Goal: Task Accomplishment & Management: Manage account settings

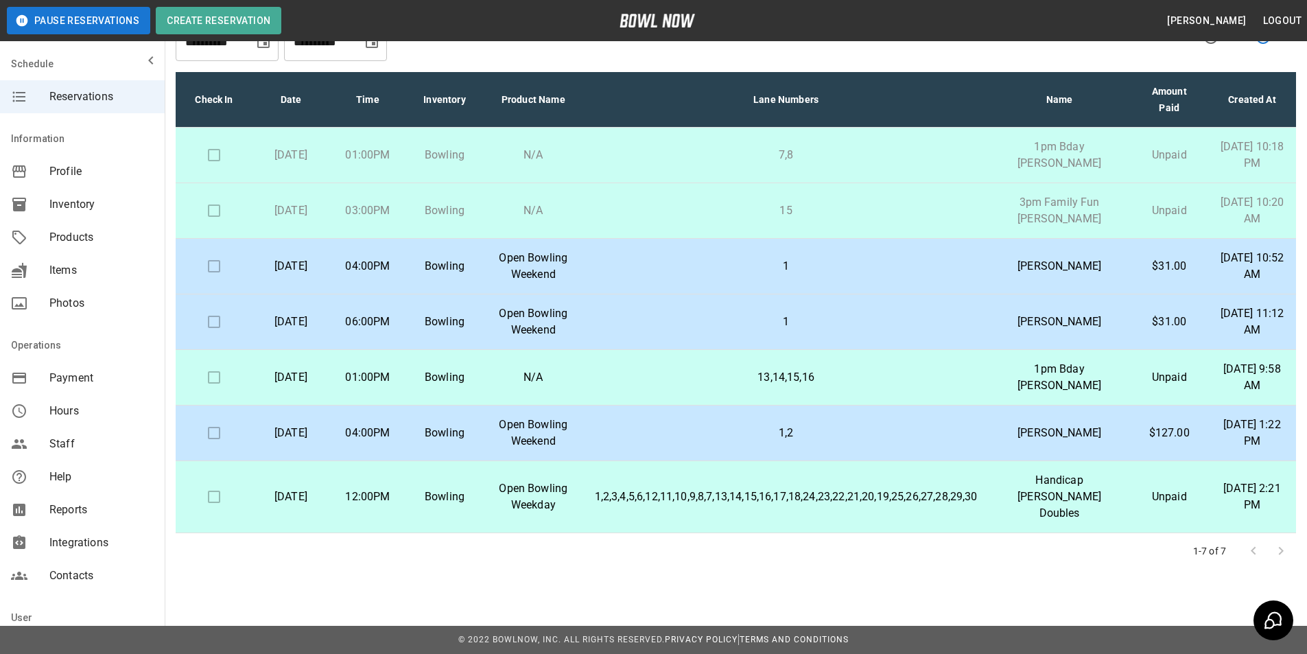
click at [213, 159] on td at bounding box center [214, 156] width 77 height 56
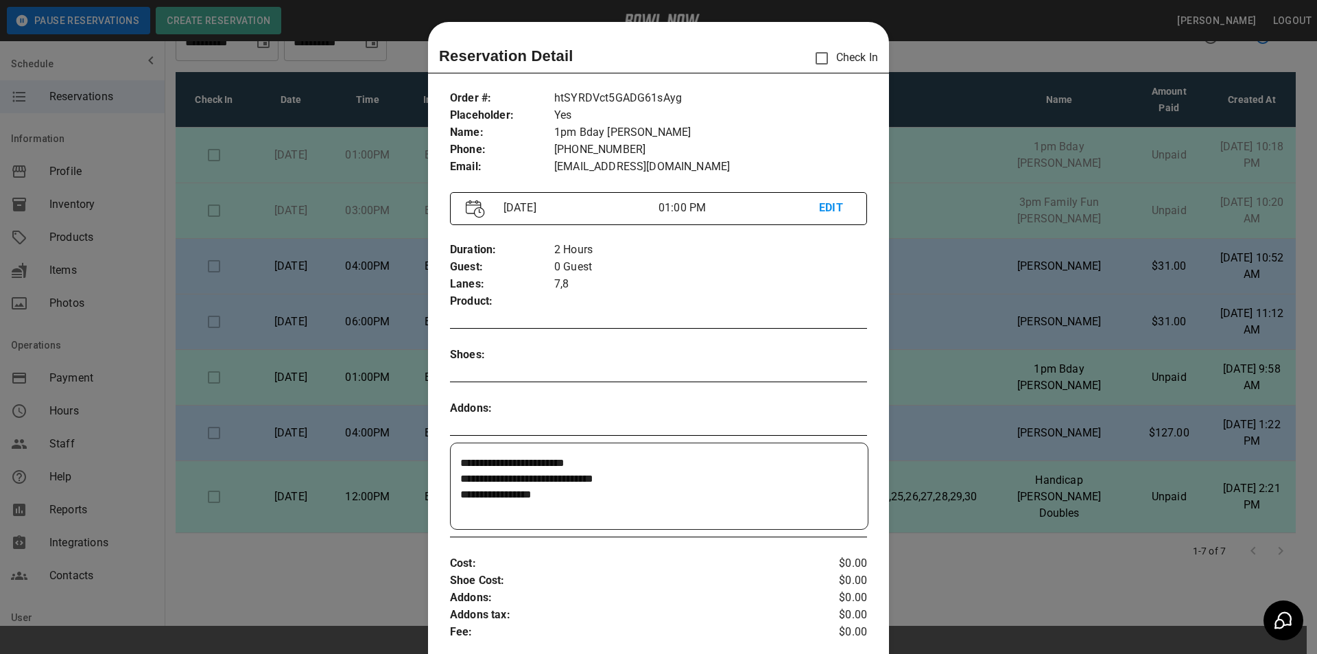
scroll to position [22, 0]
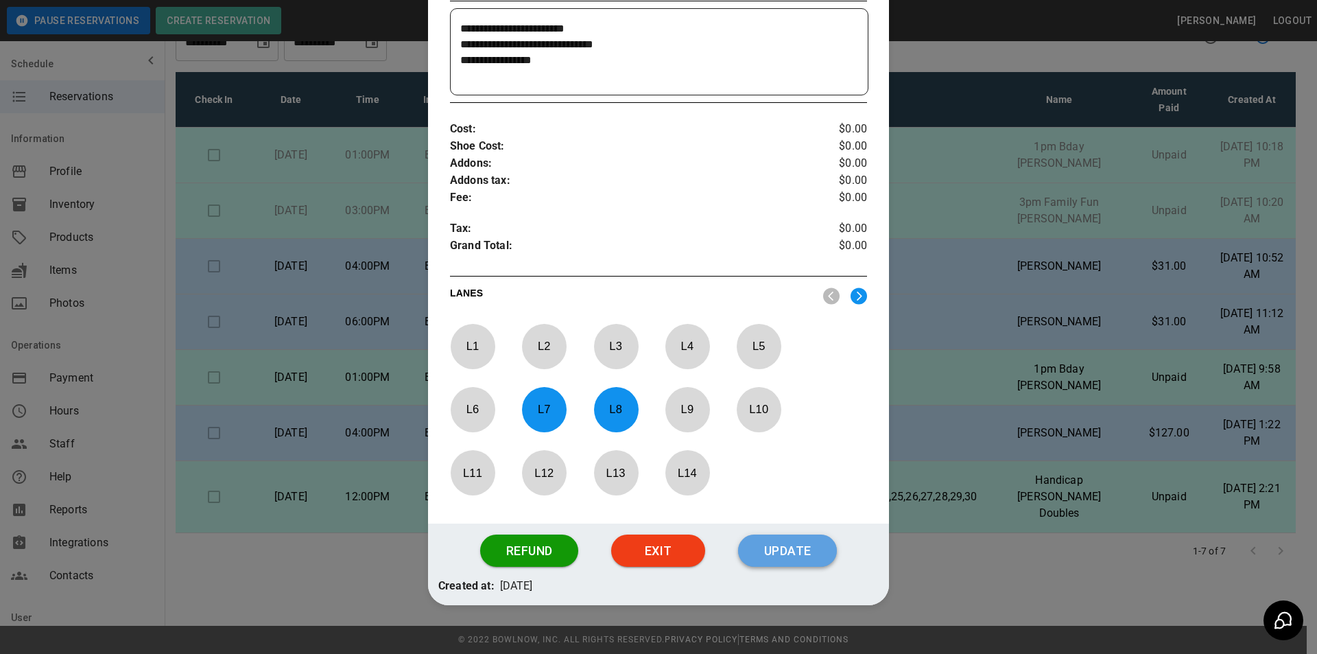
click at [798, 554] on button "Update" at bounding box center [787, 550] width 99 height 33
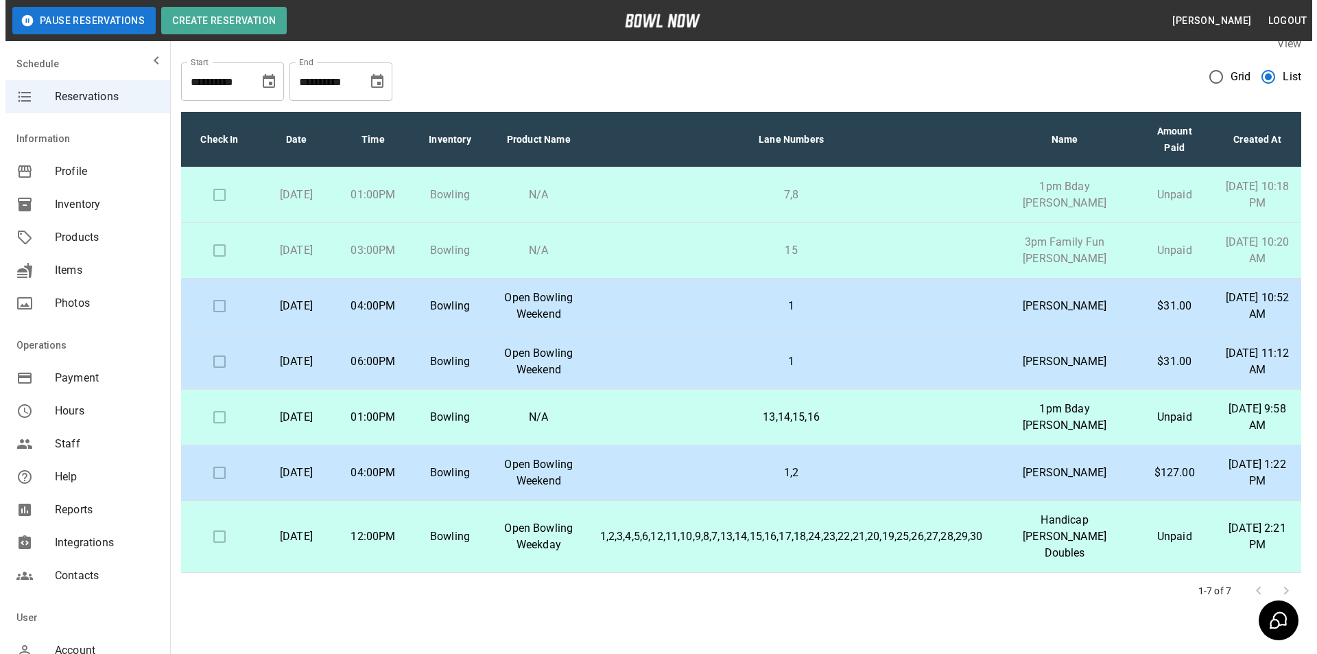
scroll to position [0, 0]
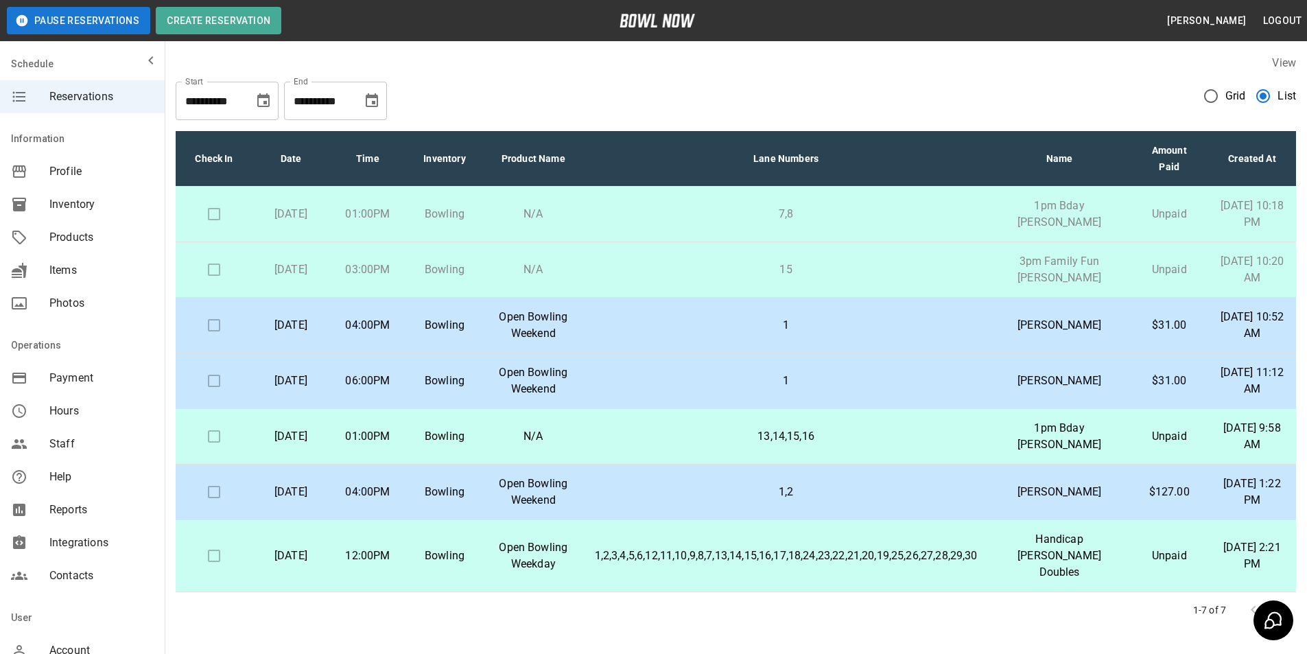
click at [216, 289] on td at bounding box center [214, 270] width 77 height 56
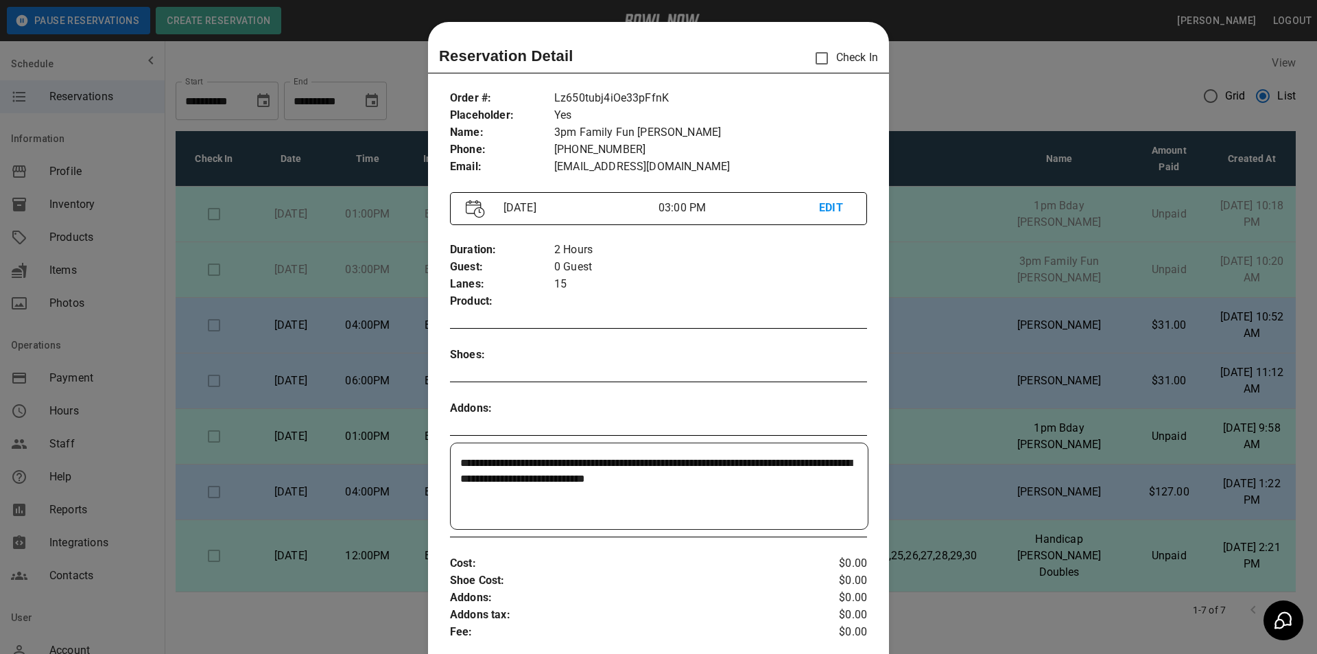
scroll to position [22, 0]
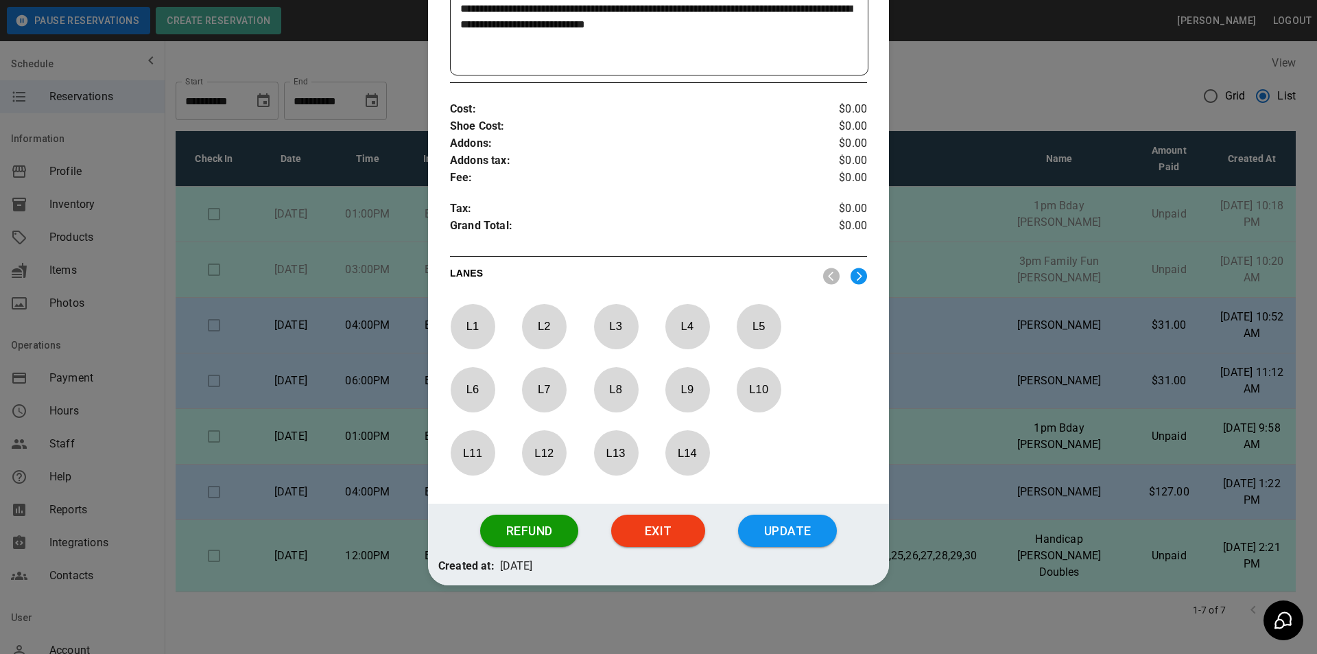
click at [768, 530] on button "Update" at bounding box center [787, 530] width 99 height 33
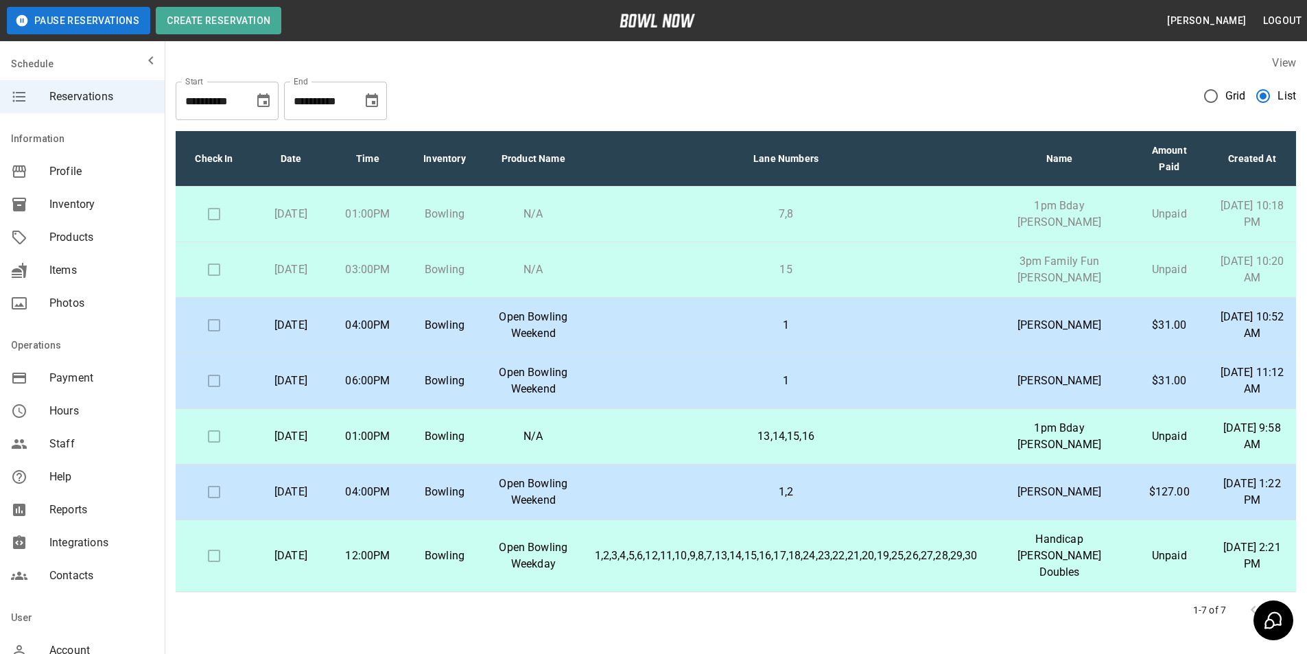
click at [696, 333] on p "1" at bounding box center [786, 325] width 383 height 16
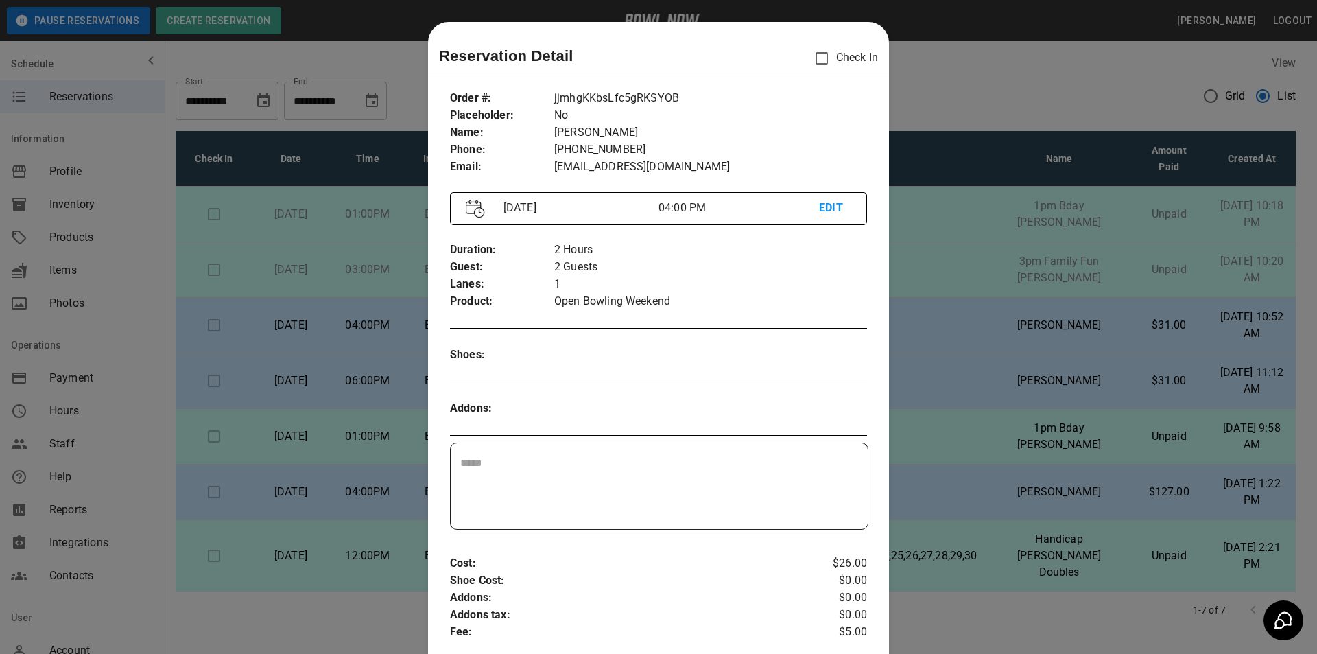
scroll to position [22, 0]
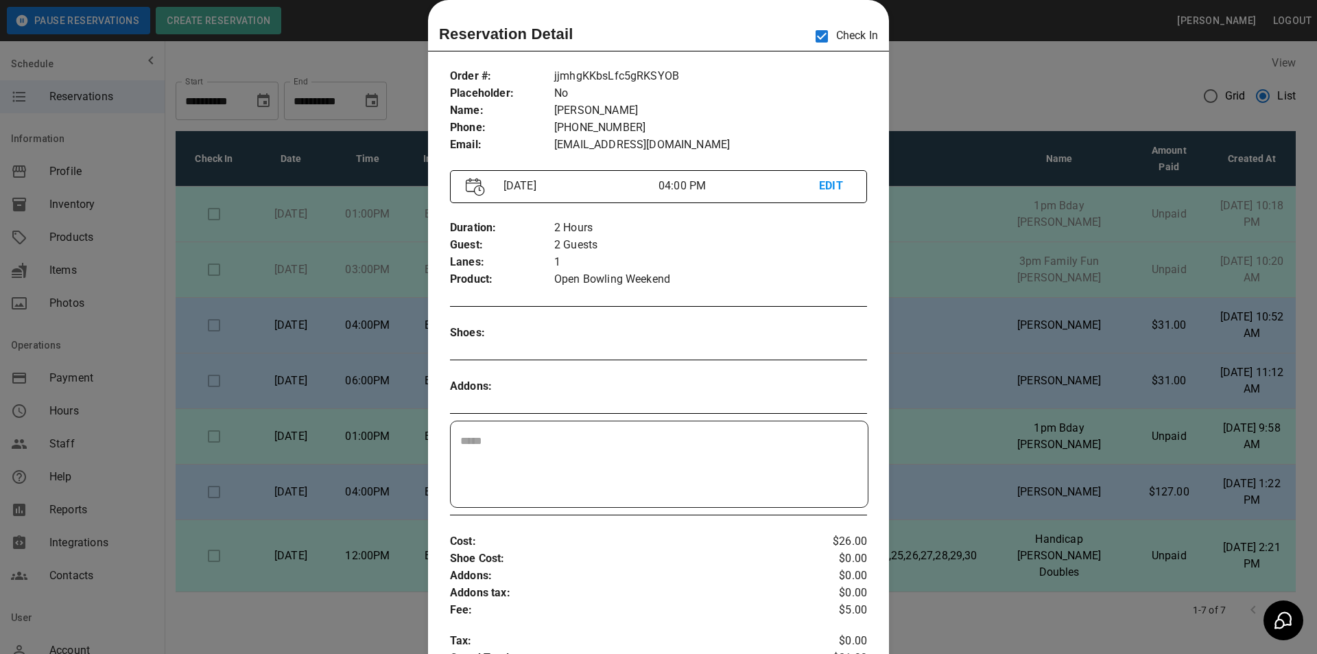
click at [1021, 298] on div at bounding box center [658, 327] width 1317 height 654
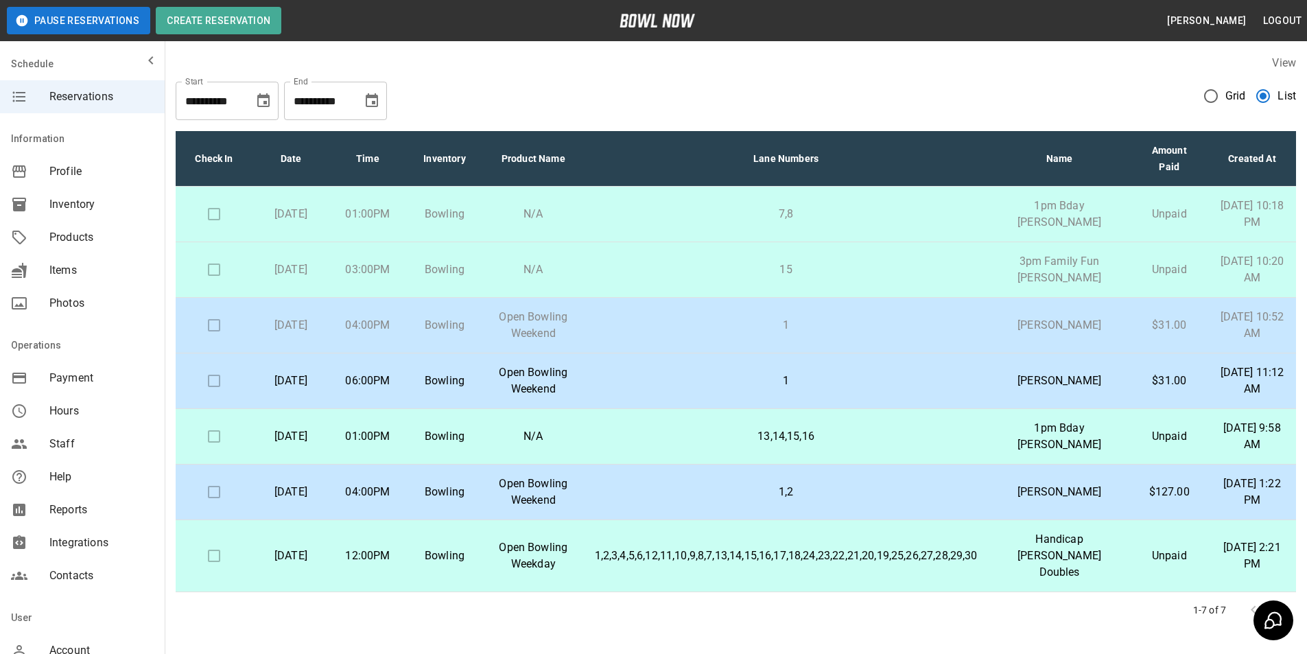
click at [1021, 286] on p "3pm Family Fun [PERSON_NAME]" at bounding box center [1059, 269] width 120 height 33
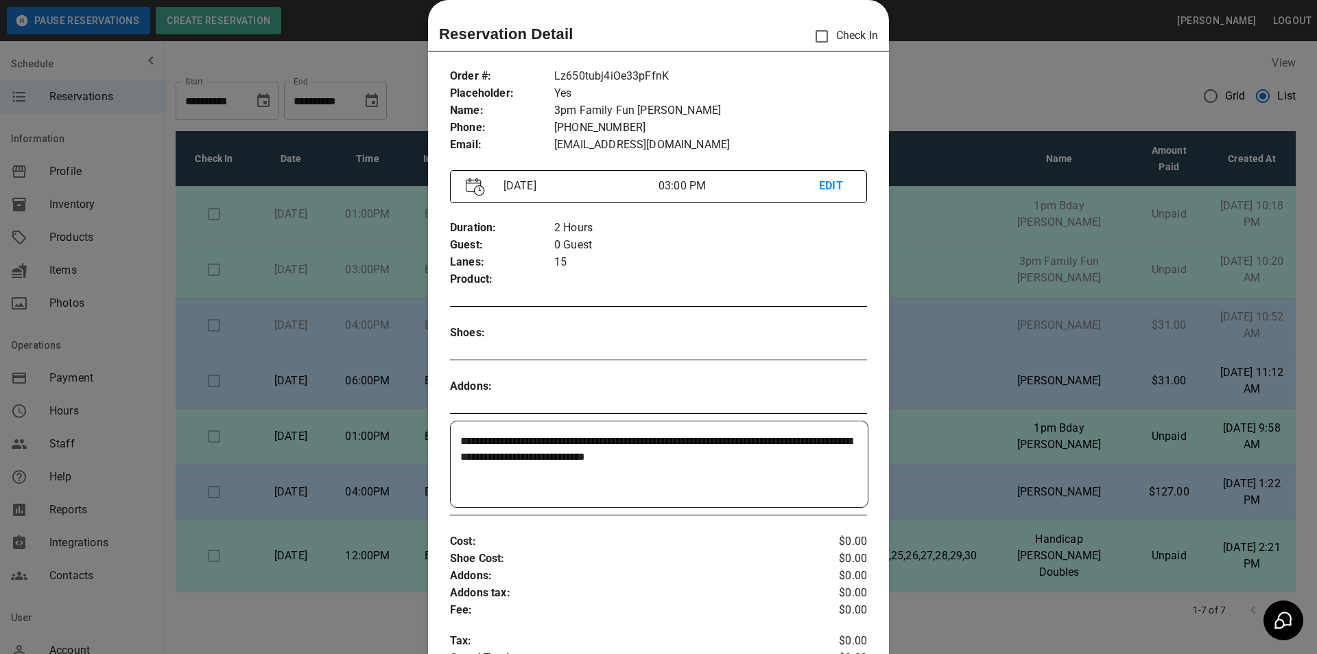
click at [1021, 298] on div at bounding box center [658, 327] width 1317 height 654
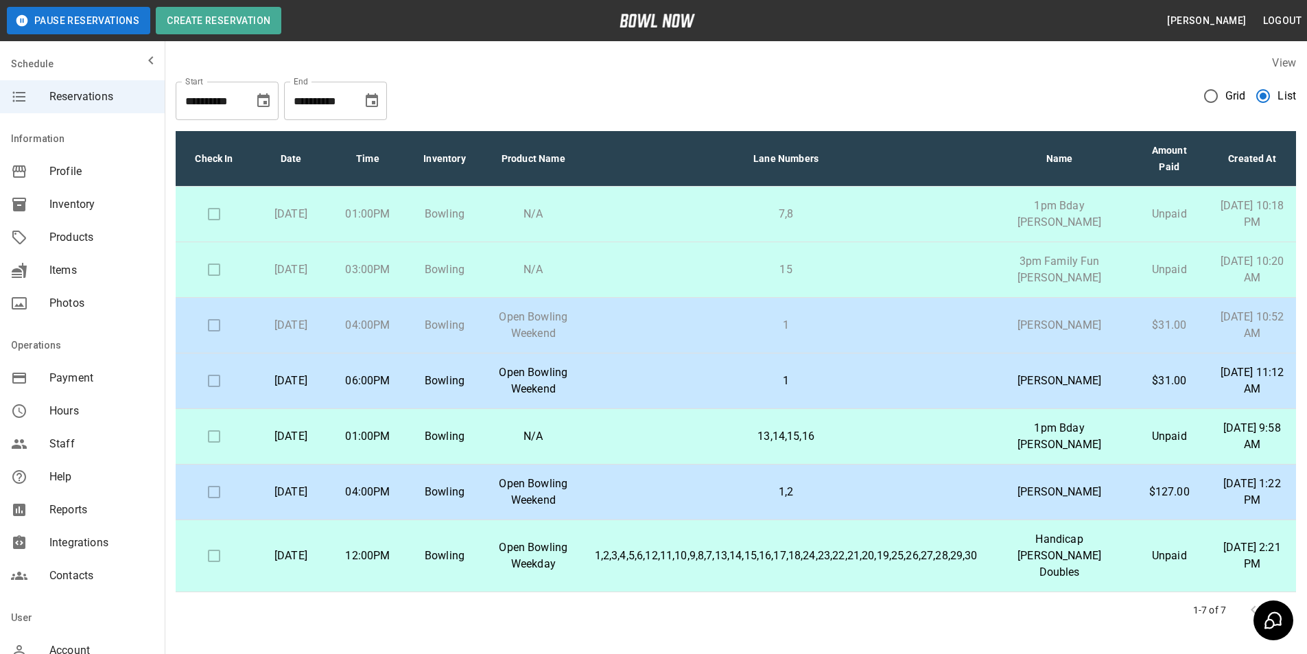
click at [889, 389] on p "1" at bounding box center [786, 380] width 383 height 16
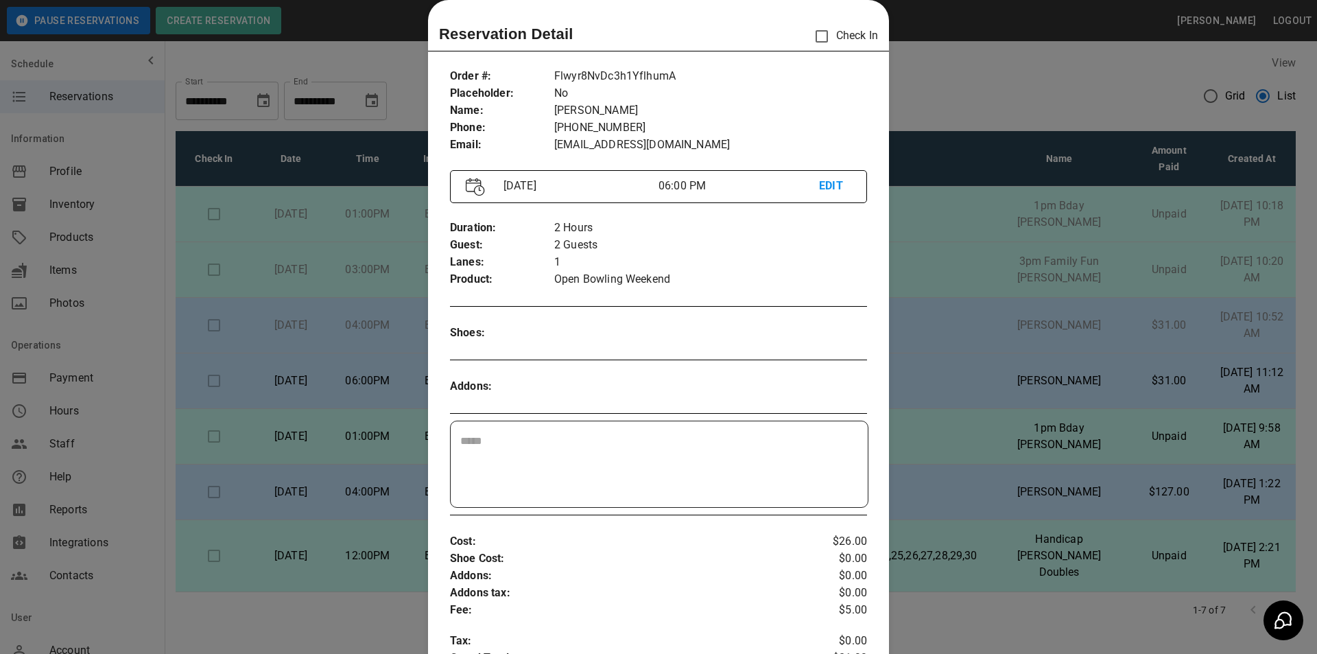
click at [206, 54] on div at bounding box center [658, 327] width 1317 height 654
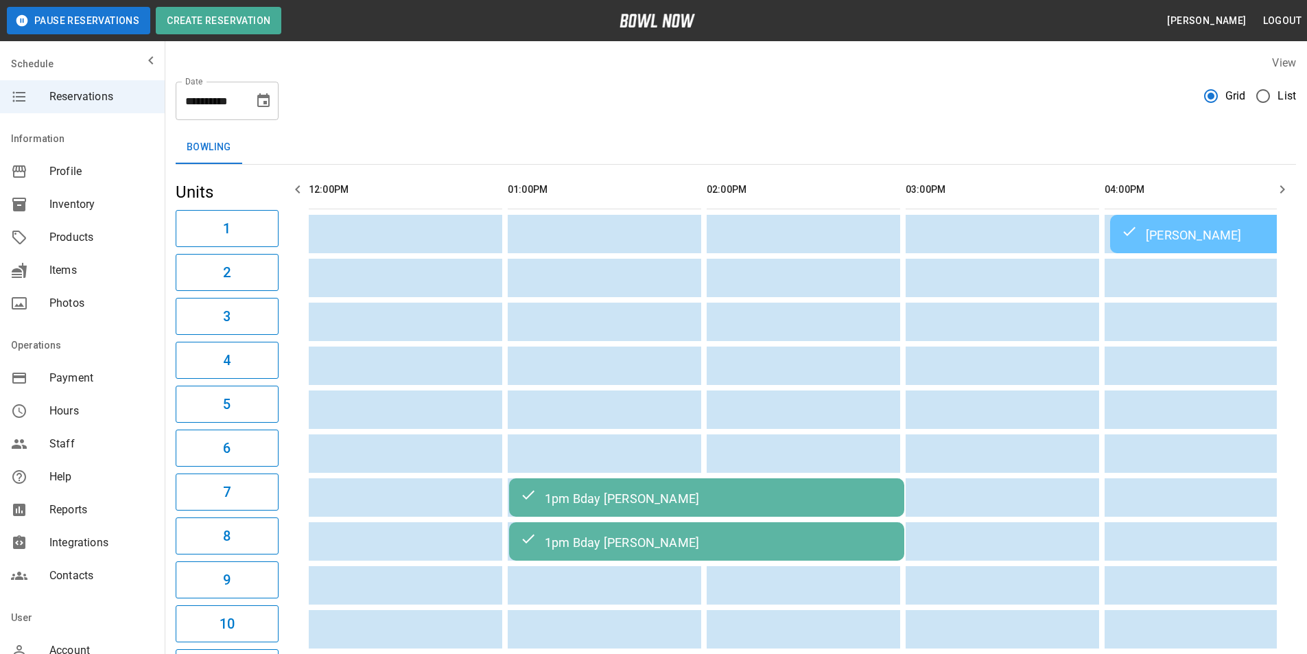
scroll to position [0, 835]
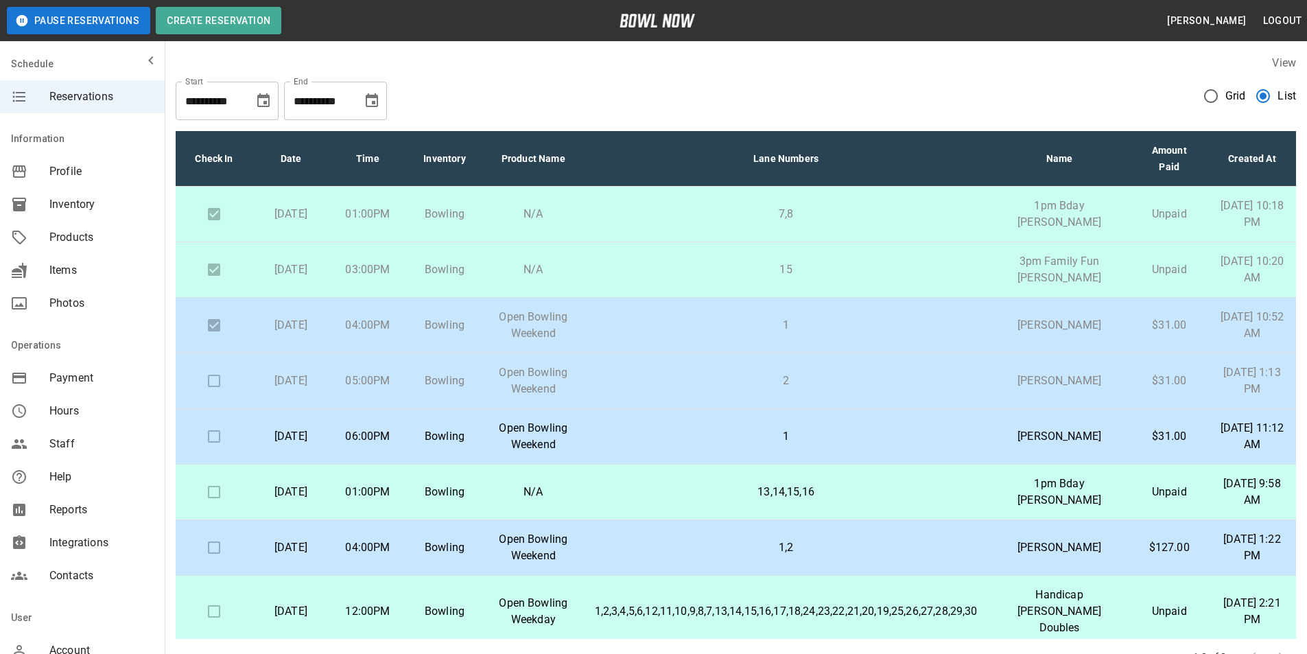
click at [873, 389] on p "2" at bounding box center [786, 380] width 383 height 16
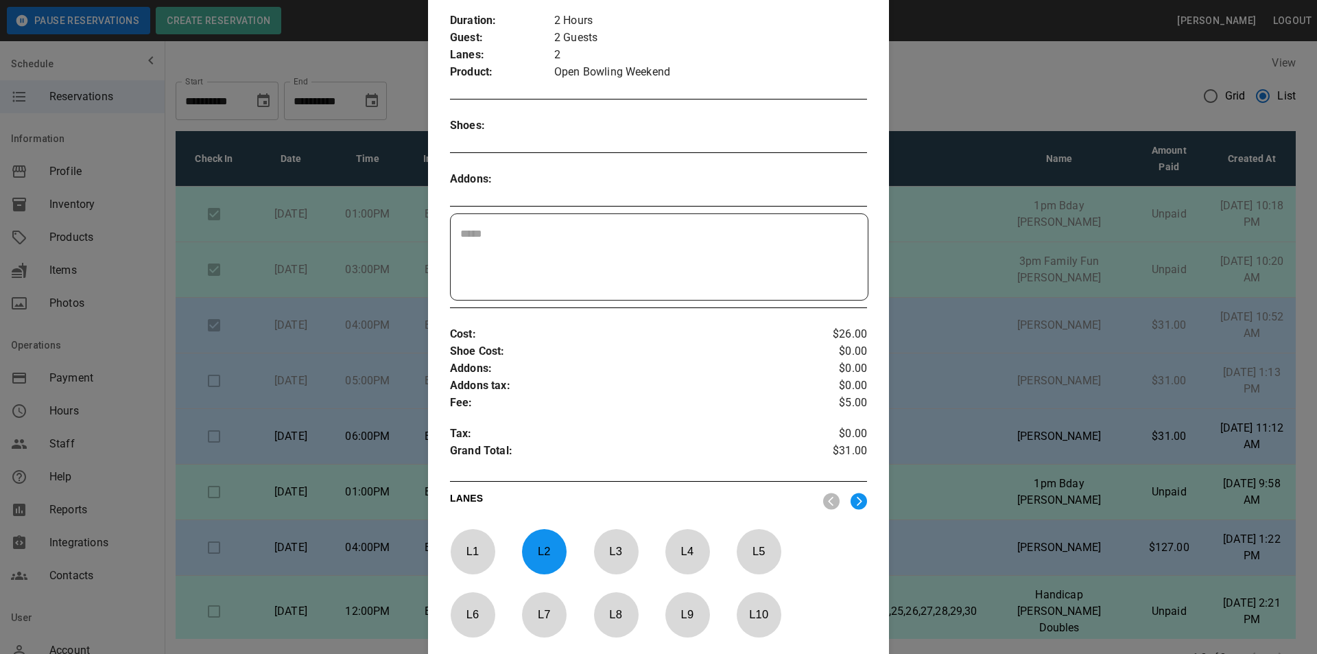
scroll to position [454, 0]
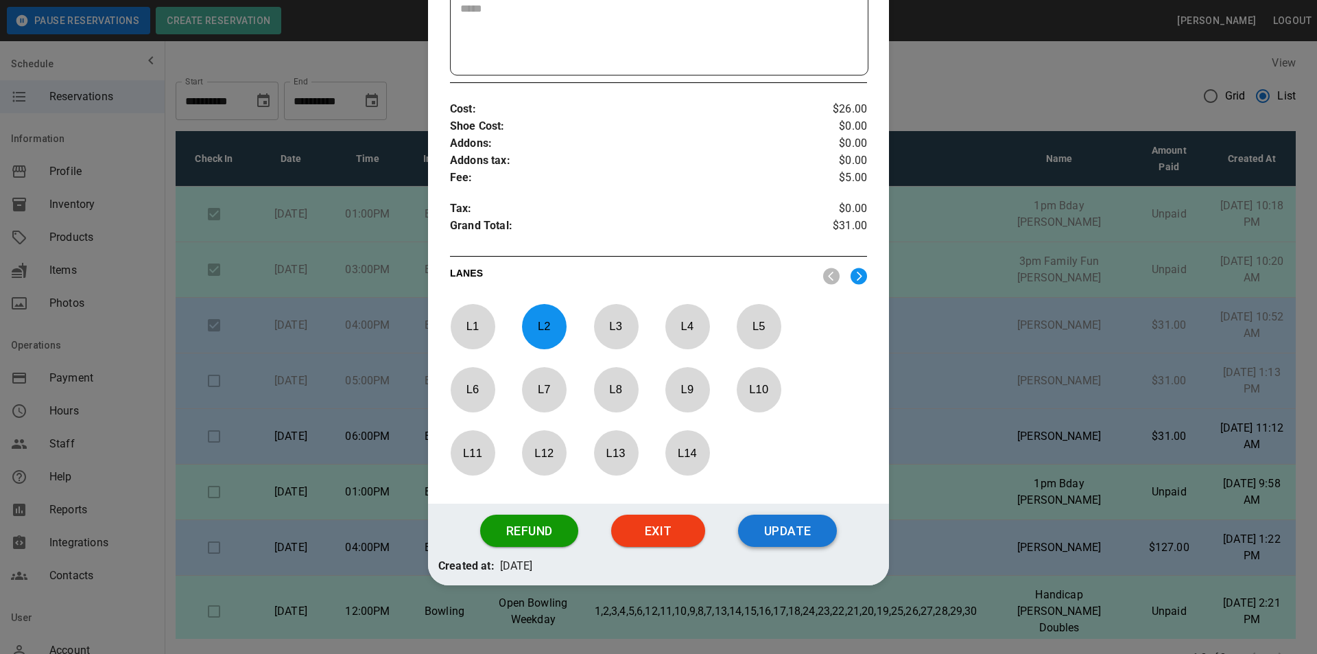
click at [791, 528] on button "Update" at bounding box center [787, 530] width 99 height 33
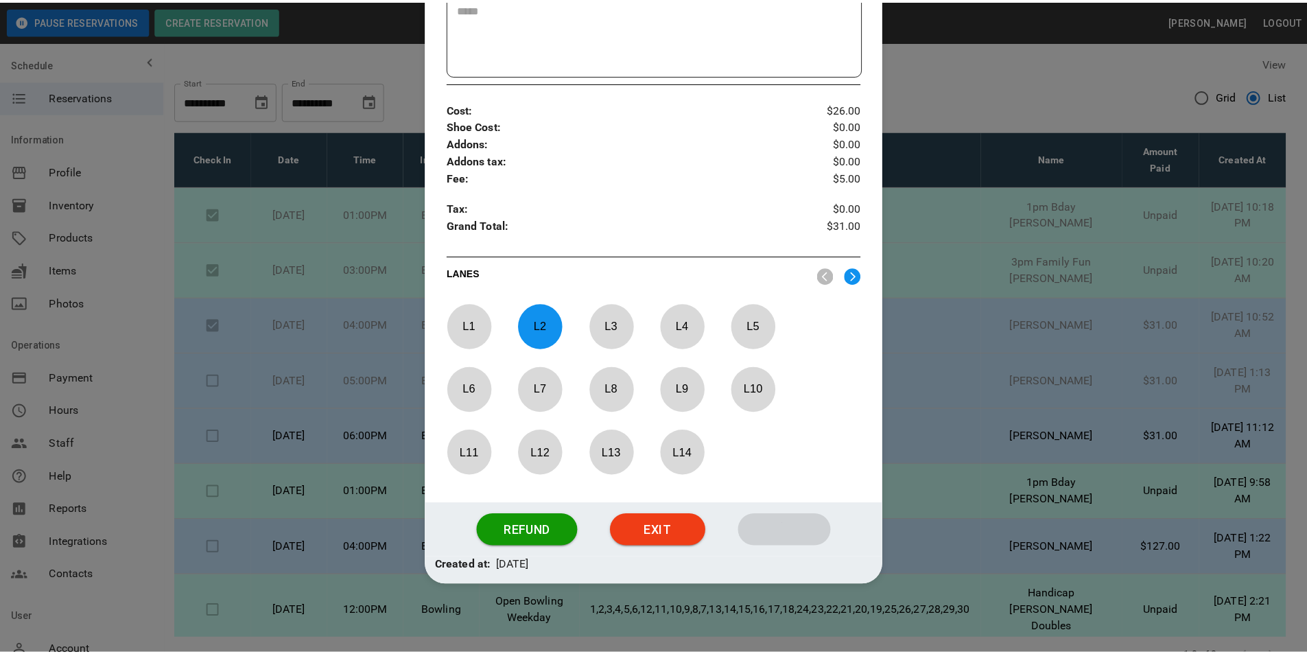
scroll to position [386, 0]
